Goal: Obtain resource: Download file/media

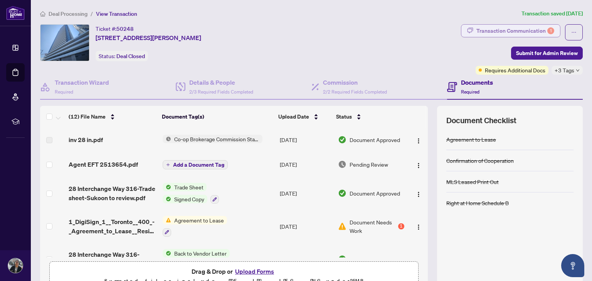
click at [503, 29] on div "Transaction Communication 1" at bounding box center [515, 31] width 78 height 12
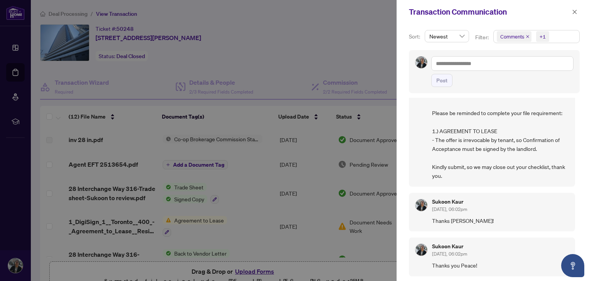
scroll to position [37, 0]
click at [273, 37] on div at bounding box center [296, 140] width 592 height 281
click at [88, 163] on div at bounding box center [296, 140] width 592 height 281
click at [572, 15] on span "button" at bounding box center [574, 12] width 5 height 12
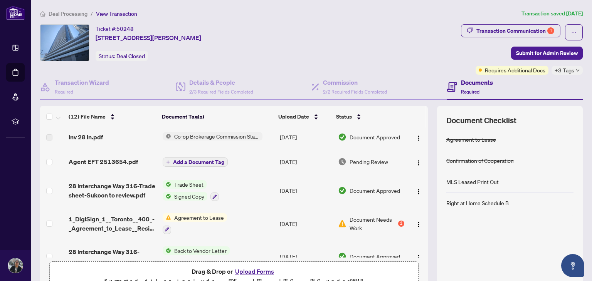
scroll to position [3, 0]
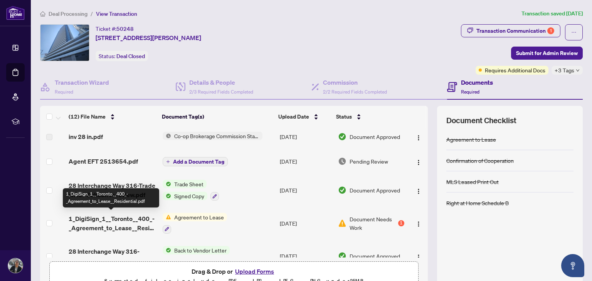
click at [104, 219] on span "1_DigiSign_1__Toronto__400_-_Agreement_to_Lease__Residential.pdf" at bounding box center [112, 223] width 87 height 18
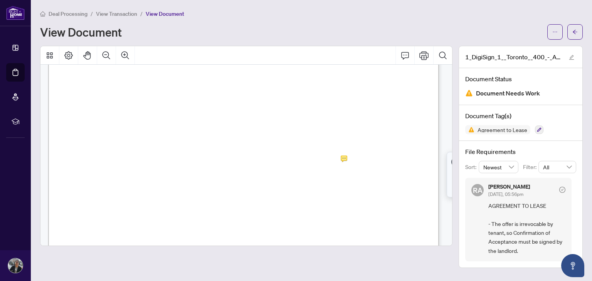
scroll to position [1151, 0]
click at [580, 32] on button "button" at bounding box center [574, 31] width 15 height 15
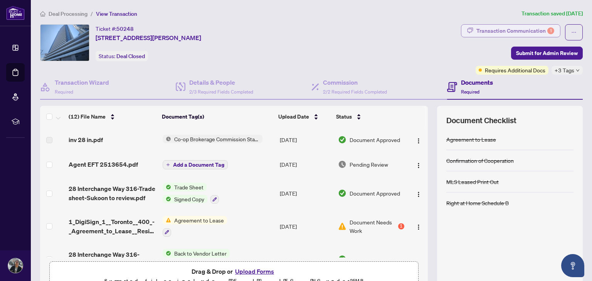
click at [526, 35] on div "Transaction Communication 1" at bounding box center [515, 31] width 78 height 12
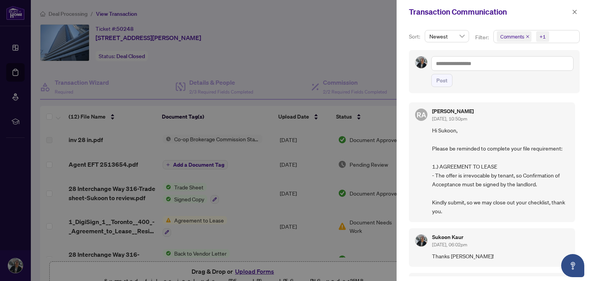
click at [312, 18] on div at bounding box center [296, 140] width 592 height 281
click at [577, 14] on icon "close" at bounding box center [574, 11] width 5 height 5
